Goal: Check status: Check status

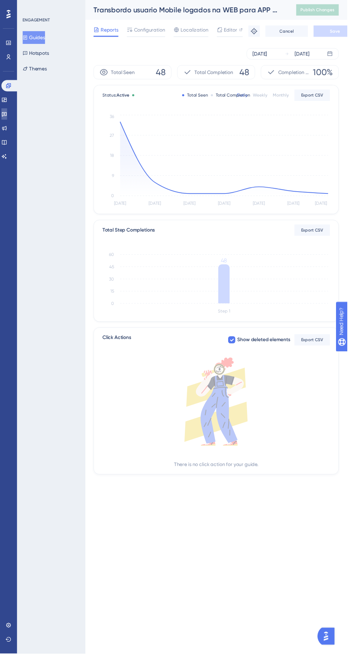
click at [7, 117] on icon at bounding box center [4, 117] width 6 height 6
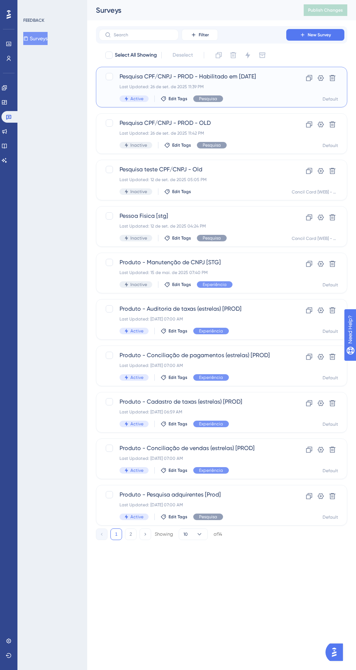
click at [261, 86] on div "Last Updated: 26 de set. de 2025 11:39 PM" at bounding box center [192, 87] width 146 height 6
